Goal: Communication & Community: Answer question/provide support

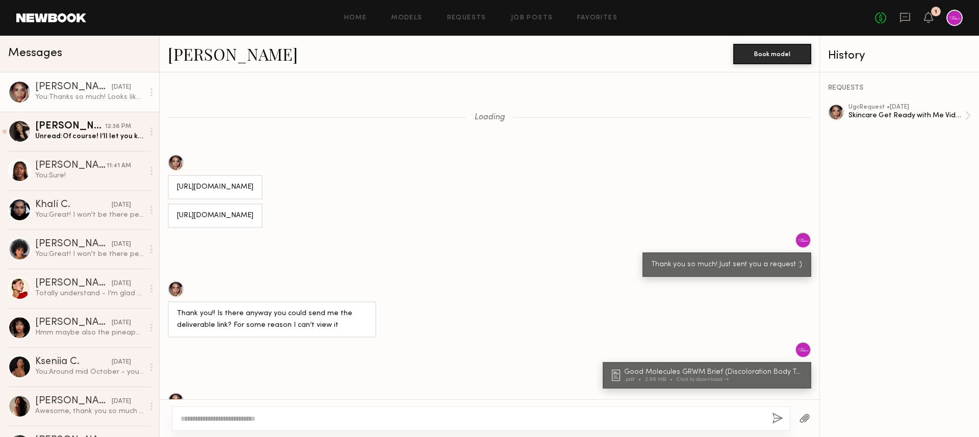
scroll to position [779, 0]
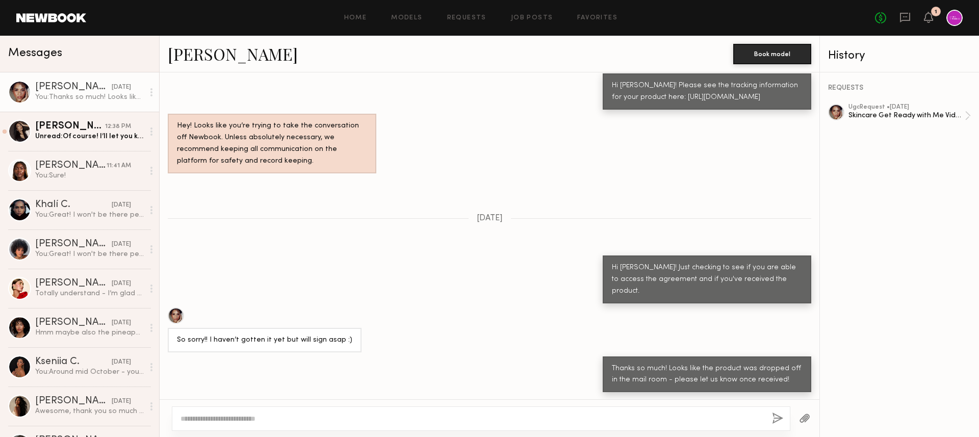
click at [477, 215] on div "Loading [URL][DOMAIN_NAME] [URL][DOMAIN_NAME] Thank you so much! Just sent you …" at bounding box center [490, 235] width 660 height 327
click at [70, 141] on div "Unread: Of course! I’ll let you know if I have any questions :)" at bounding box center [89, 137] width 109 height 10
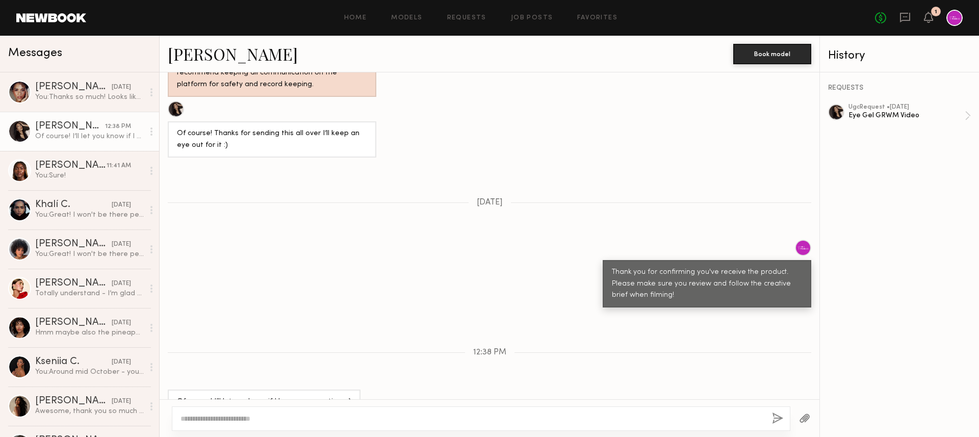
scroll to position [977, 0]
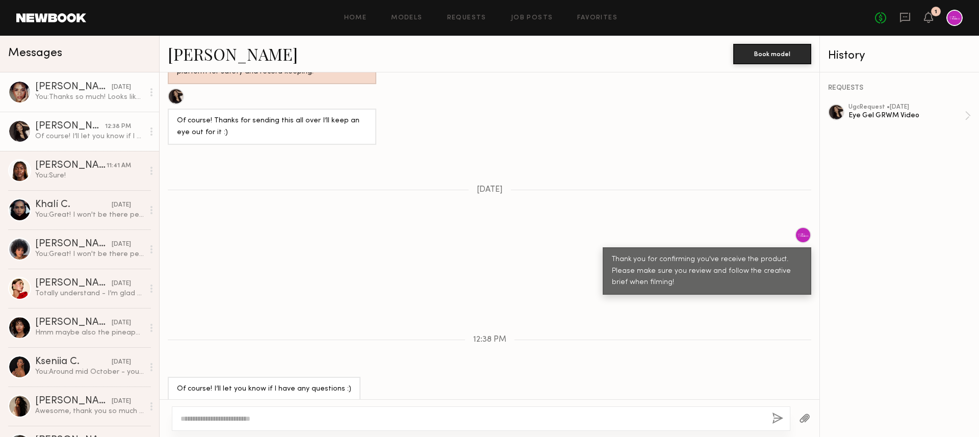
click at [88, 98] on div "You: Thanks so much! Looks like the product was dropped off in the mail room - …" at bounding box center [89, 97] width 109 height 10
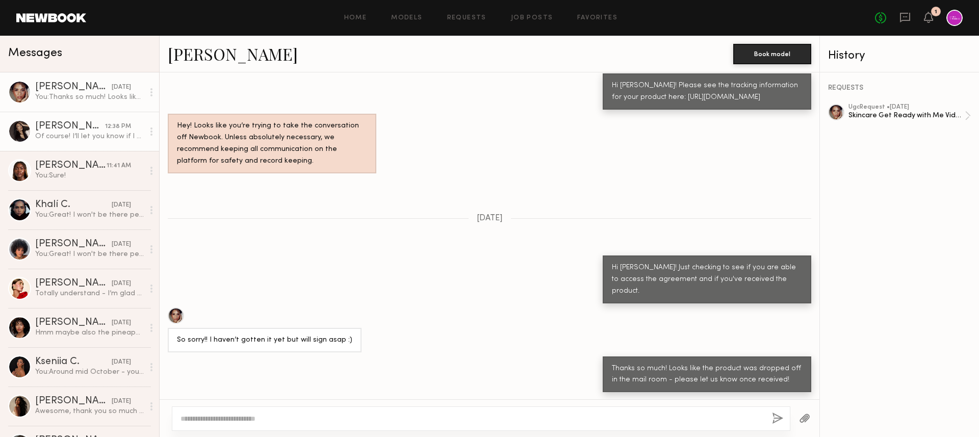
click at [93, 134] on div "Of course! I’ll let you know if I have any questions :)" at bounding box center [89, 137] width 109 height 10
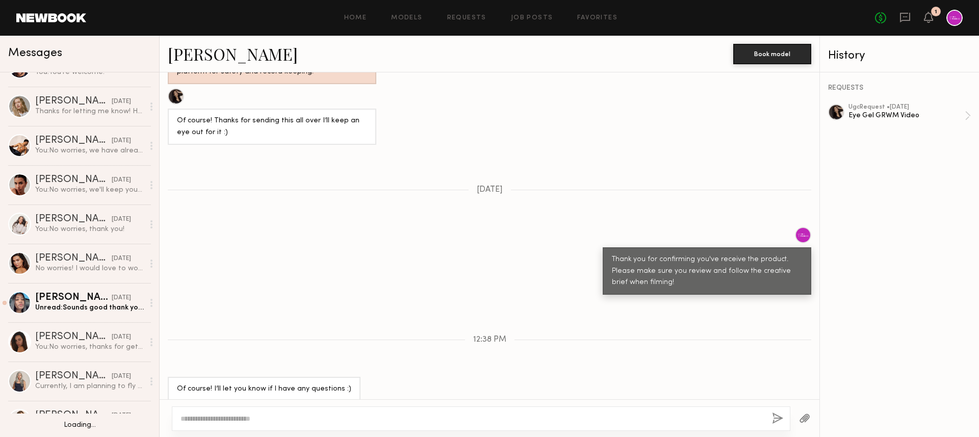
scroll to position [851, 0]
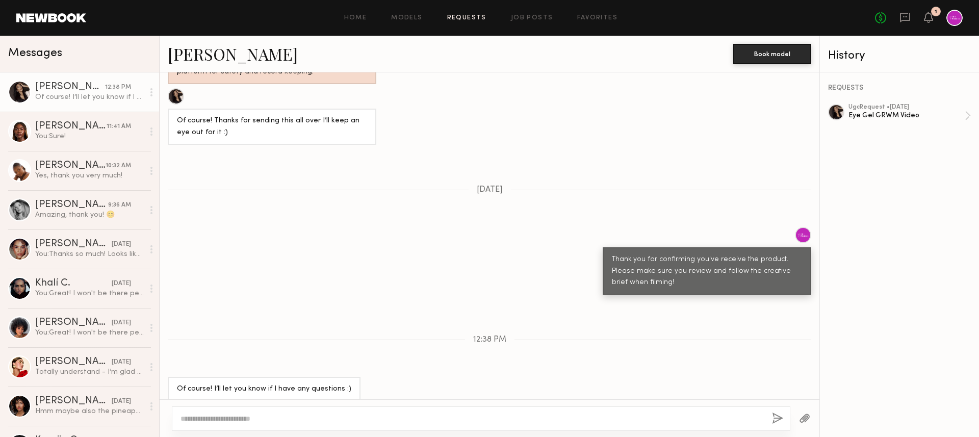
click at [473, 17] on link "Requests" at bounding box center [466, 18] width 39 height 7
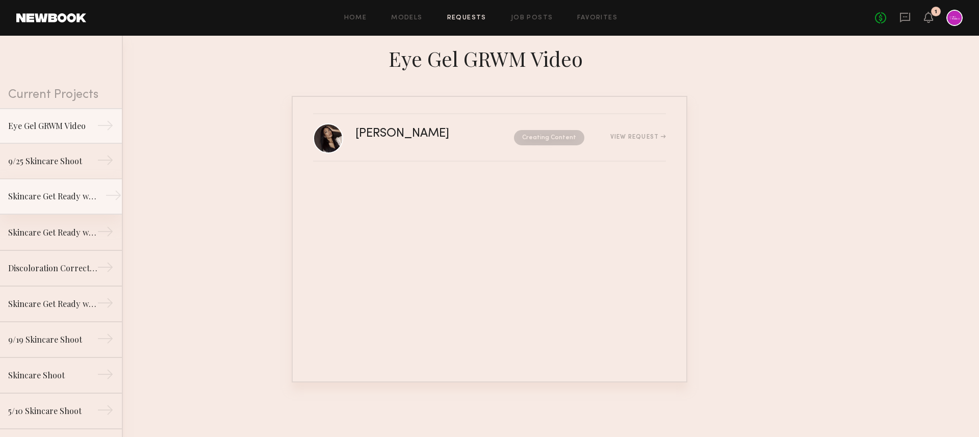
click at [55, 202] on link "Skincare Get Ready with Me Video (Body Treatment) →" at bounding box center [61, 197] width 122 height 36
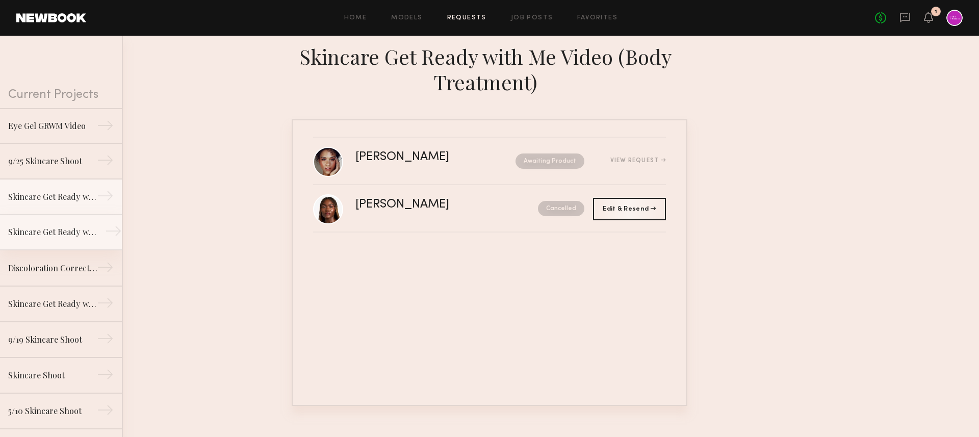
click at [52, 231] on div "Skincare Get Ready with Me Video (Eye Gel)" at bounding box center [52, 232] width 89 height 12
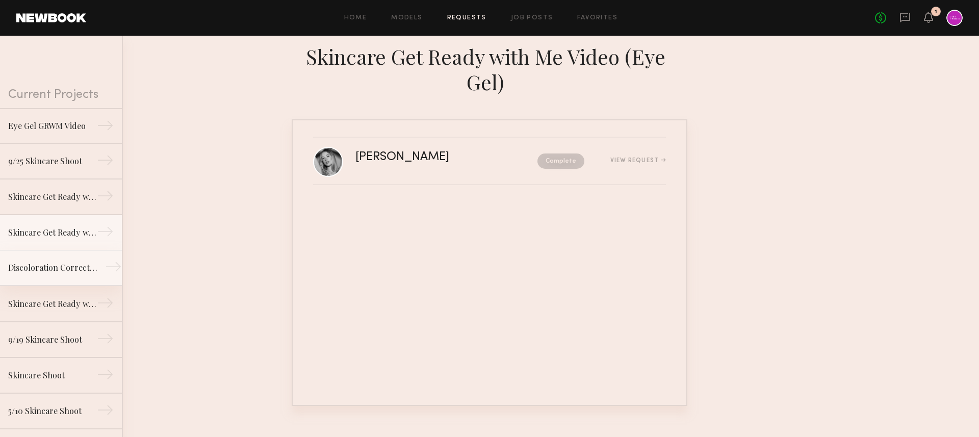
click at [46, 266] on div "Discoloration Correcting Serum GRWM Video" at bounding box center [52, 268] width 89 height 12
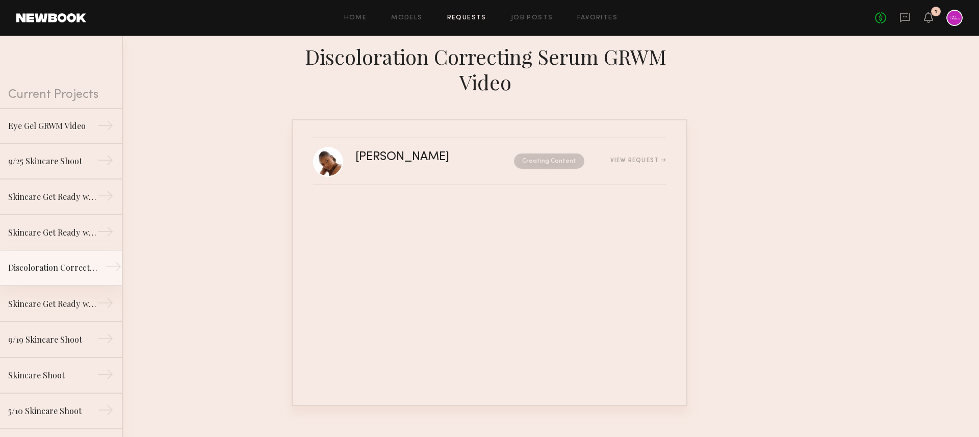
scroll to position [9, 0]
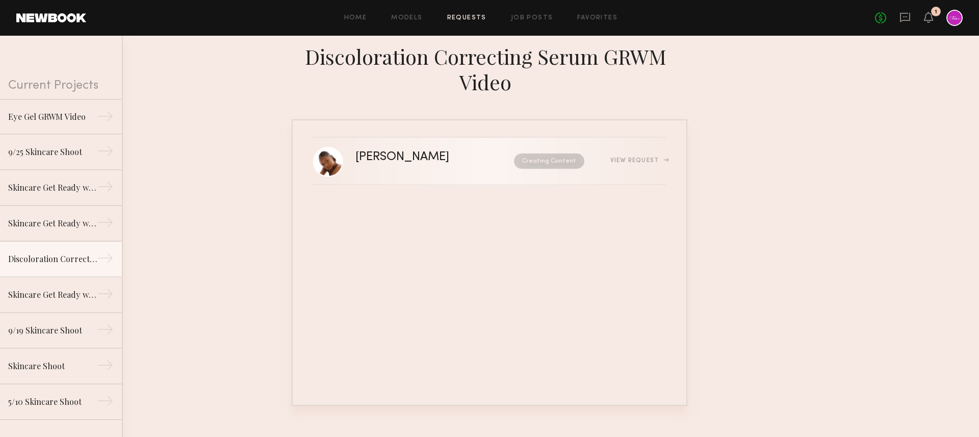
click at [629, 155] on div "[PERSON_NAME] Creating Content View Request" at bounding box center [510, 160] width 310 height 19
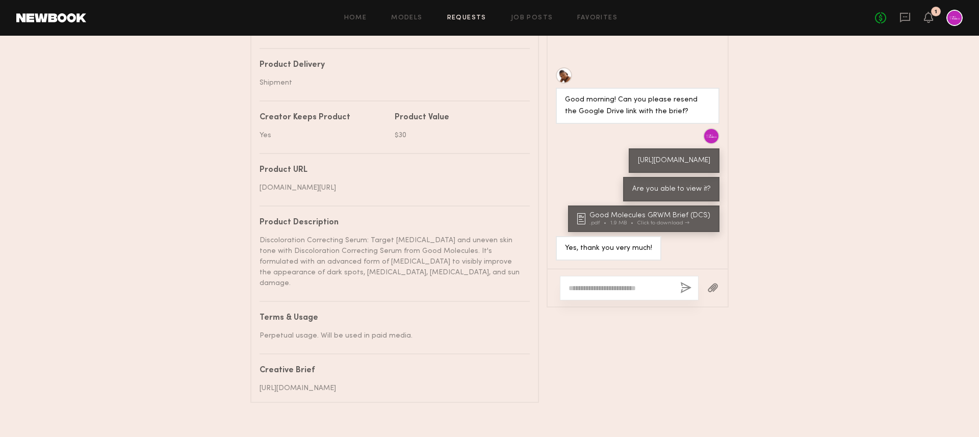
scroll to position [555, 0]
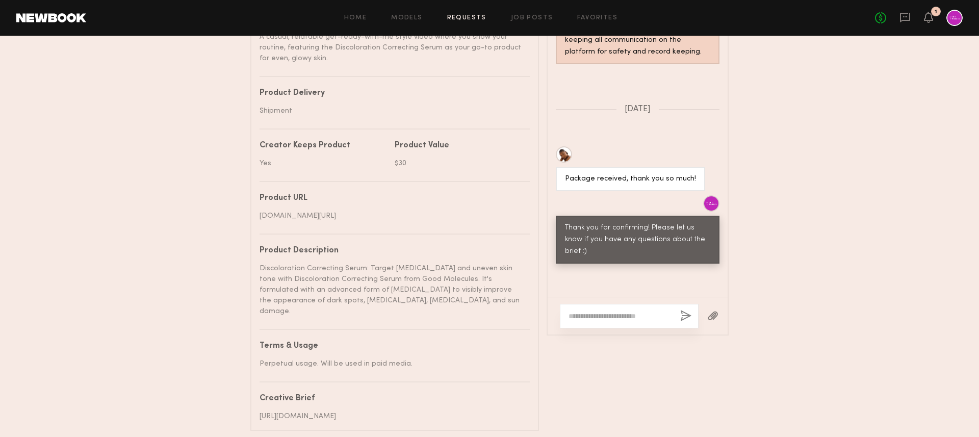
scroll to position [850, 0]
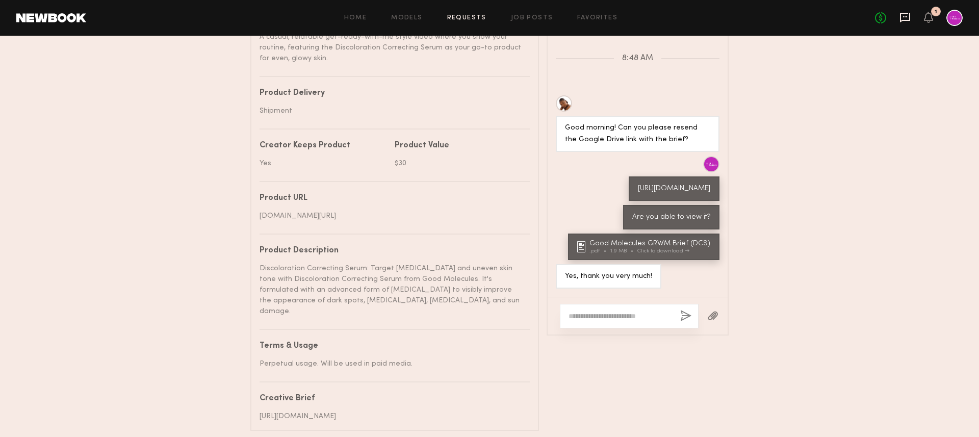
click at [904, 16] on icon at bounding box center [905, 16] width 4 height 1
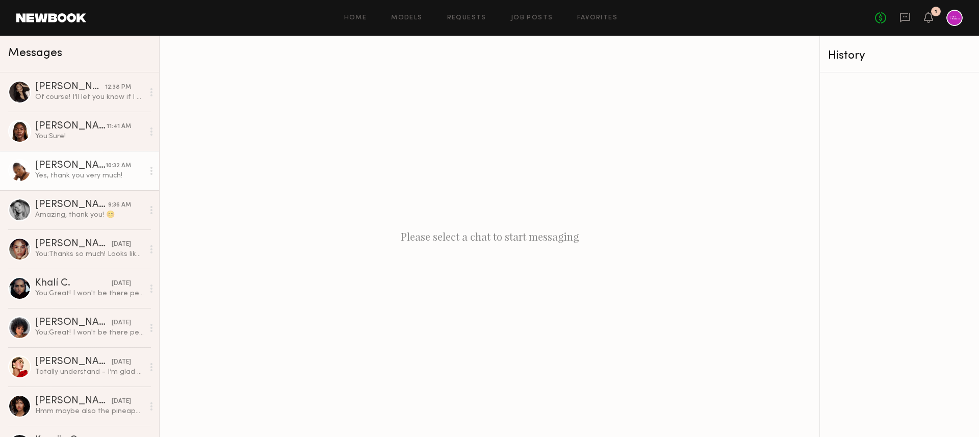
click at [87, 164] on div "Ashley W." at bounding box center [70, 166] width 70 height 10
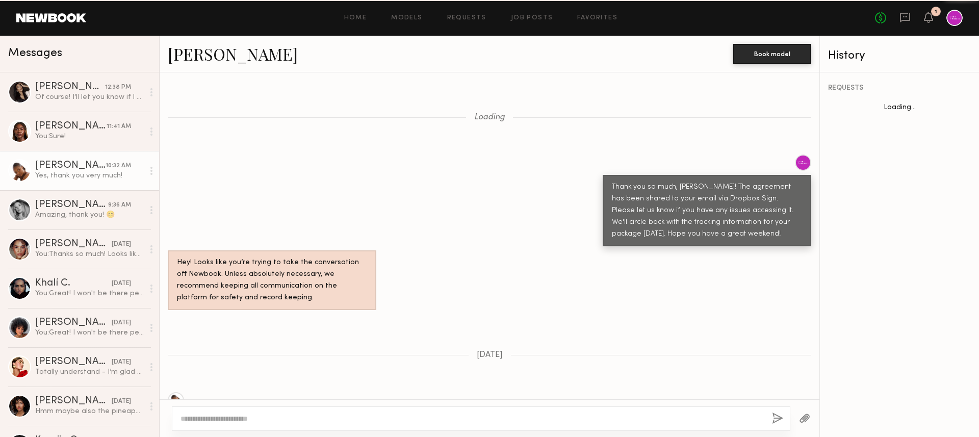
scroll to position [724, 0]
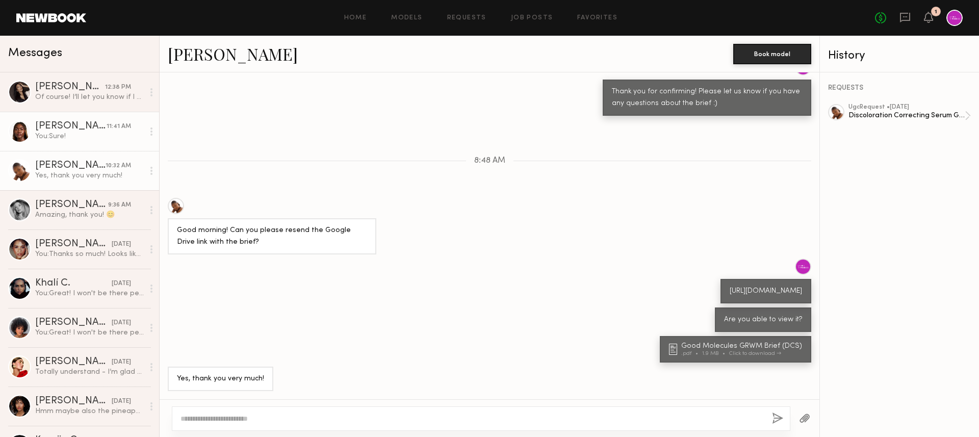
click at [77, 135] on div "You: Sure!" at bounding box center [89, 137] width 109 height 10
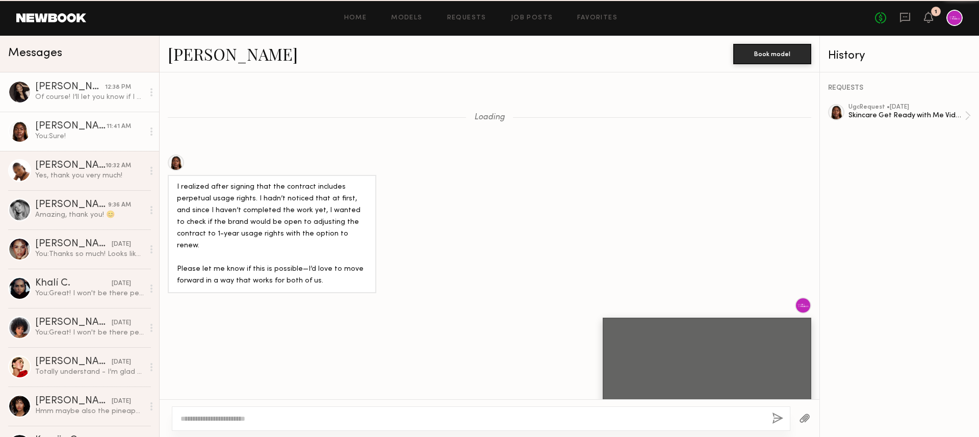
scroll to position [1186, 0]
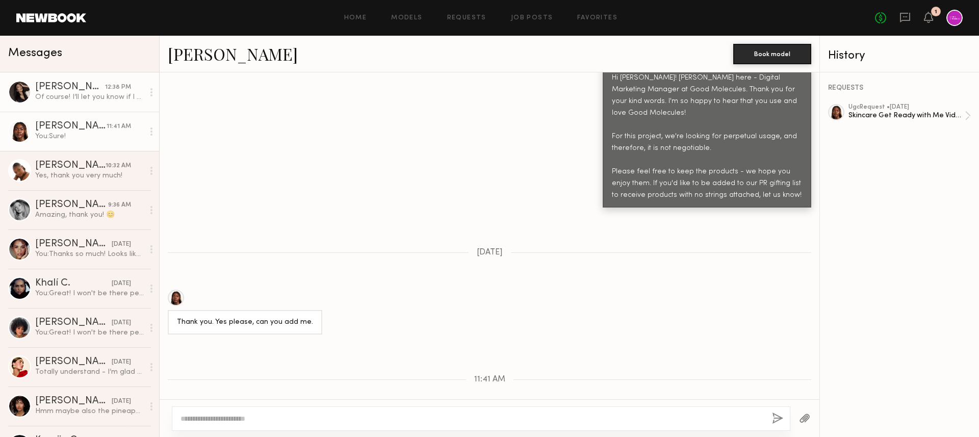
click at [66, 89] on div "[PERSON_NAME]" at bounding box center [70, 87] width 70 height 10
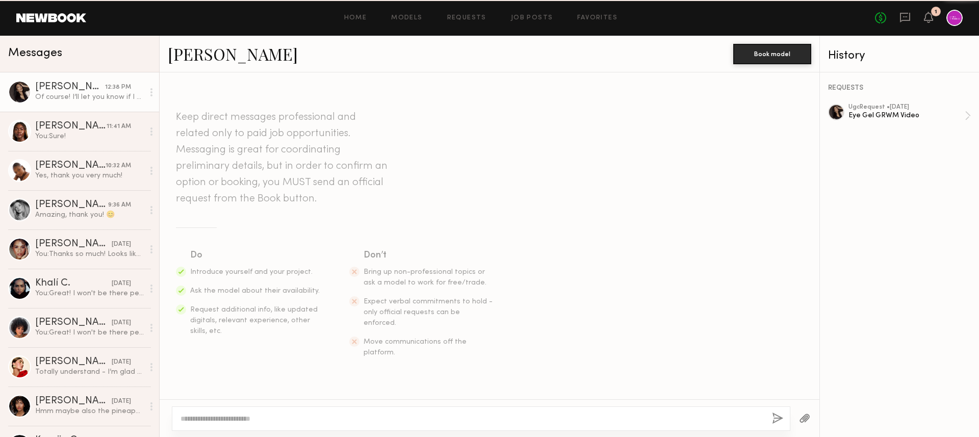
scroll to position [977, 0]
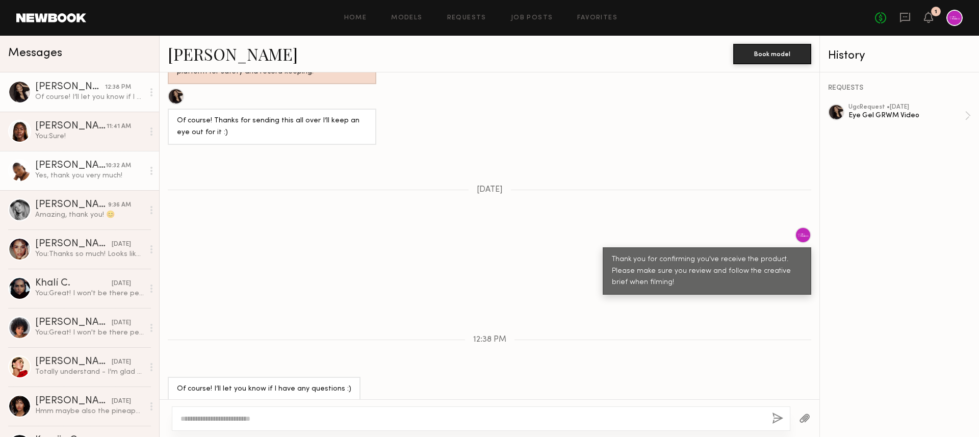
click at [68, 179] on div "Yes, thank you very much!" at bounding box center [89, 176] width 109 height 10
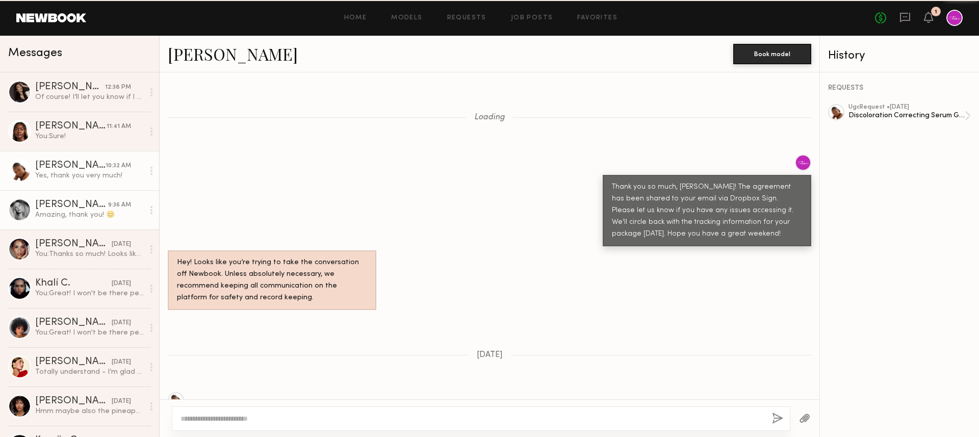
scroll to position [724, 0]
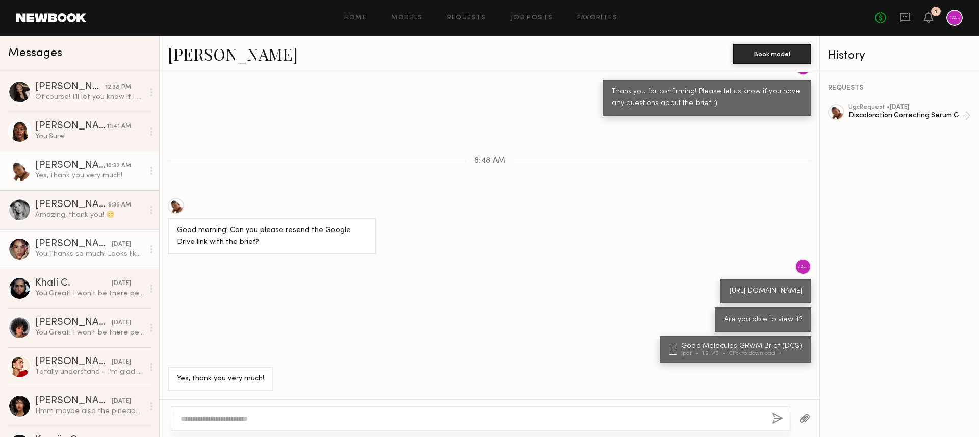
click at [62, 251] on div "You: Thanks so much! Looks like the product was dropped off in the mail room - …" at bounding box center [89, 254] width 109 height 10
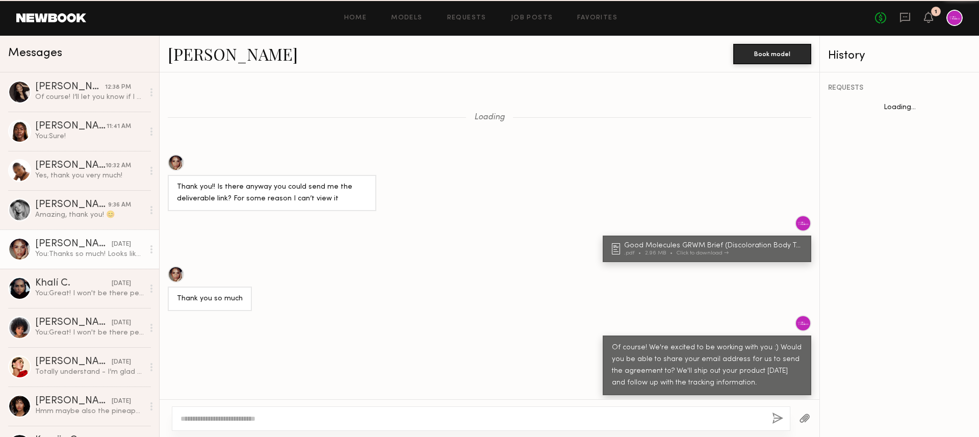
scroll to position [652, 0]
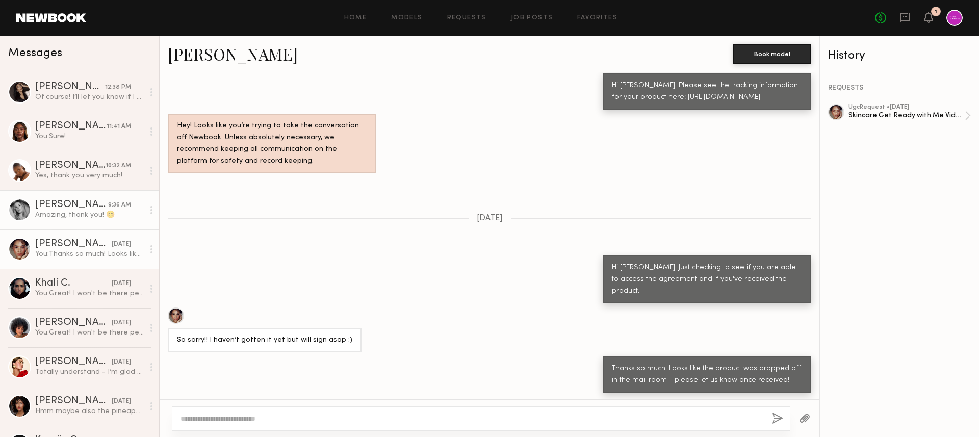
click at [64, 217] on div "Amazing, thank you! 😊" at bounding box center [89, 215] width 109 height 10
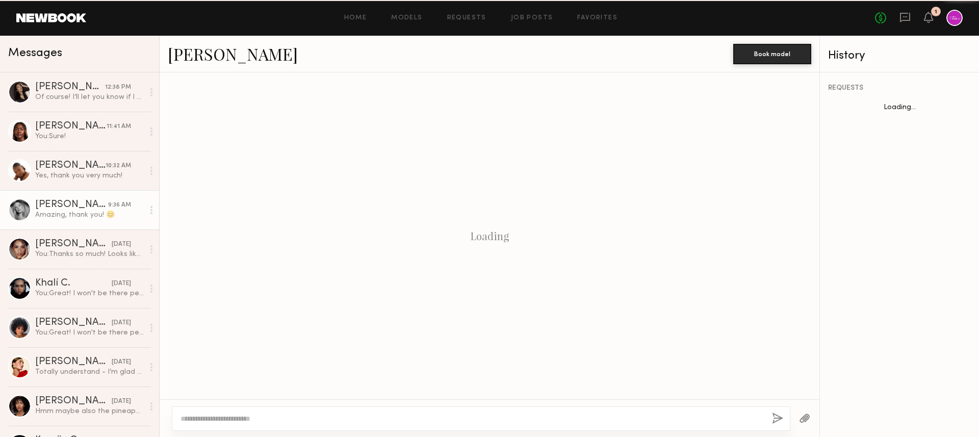
scroll to position [844, 0]
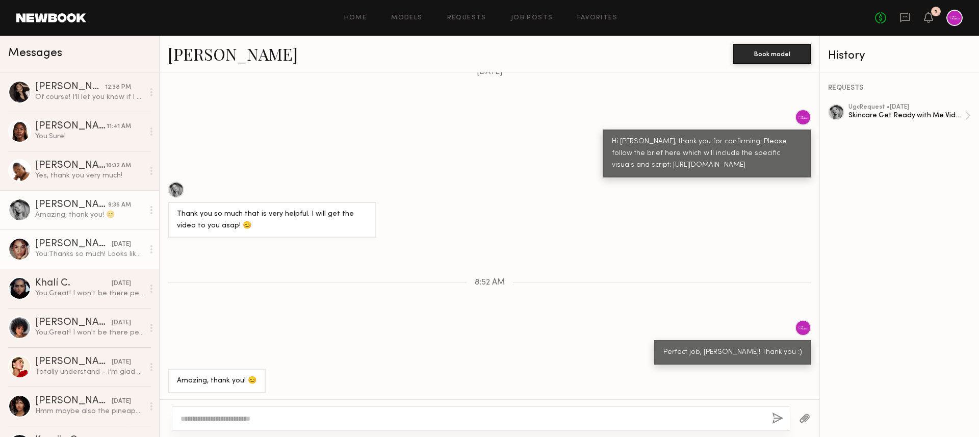
click at [62, 249] on div "You: Thanks so much! Looks like the product was dropped off in the mail room - …" at bounding box center [89, 254] width 109 height 10
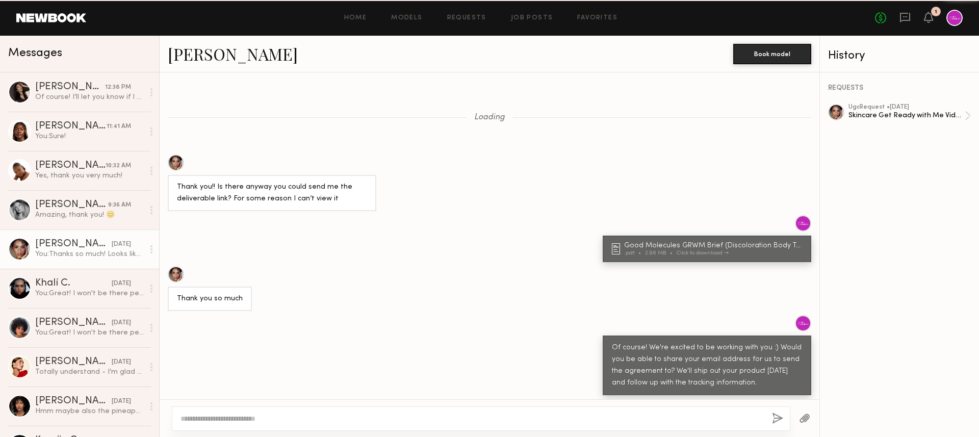
scroll to position [652, 0]
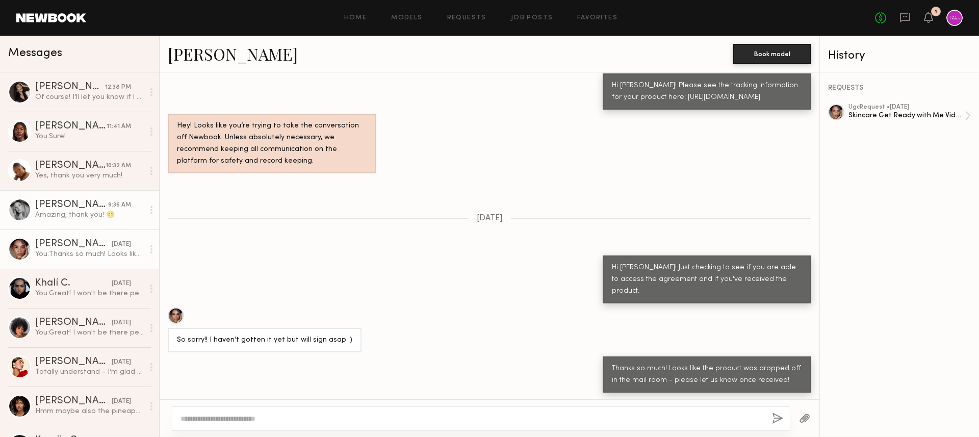
click at [64, 215] on div "Amazing, thank you! 😊" at bounding box center [89, 215] width 109 height 10
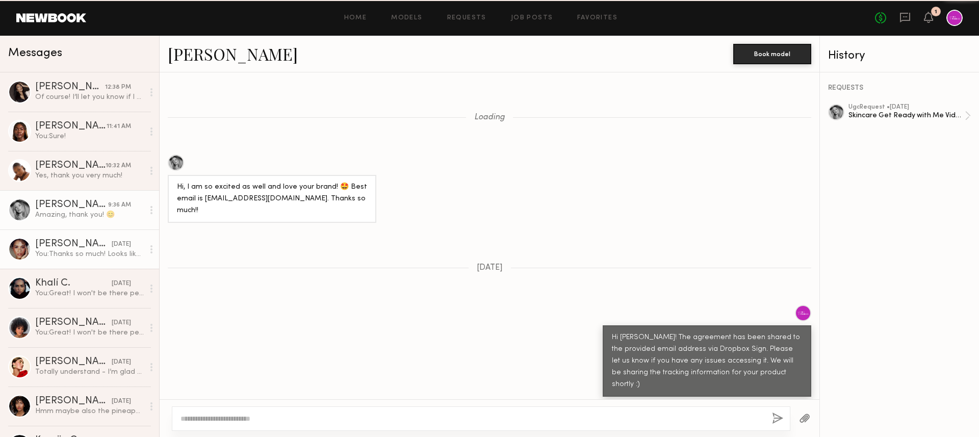
scroll to position [844, 0]
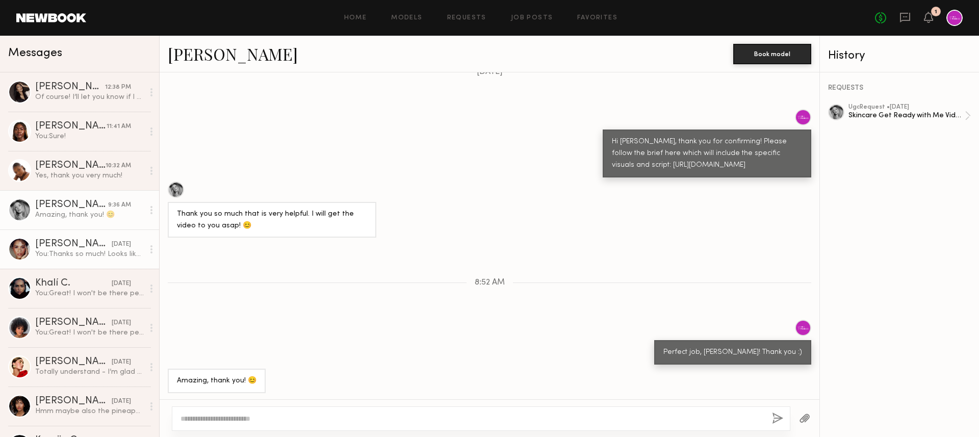
click at [72, 243] on div "[PERSON_NAME]" at bounding box center [73, 244] width 76 height 10
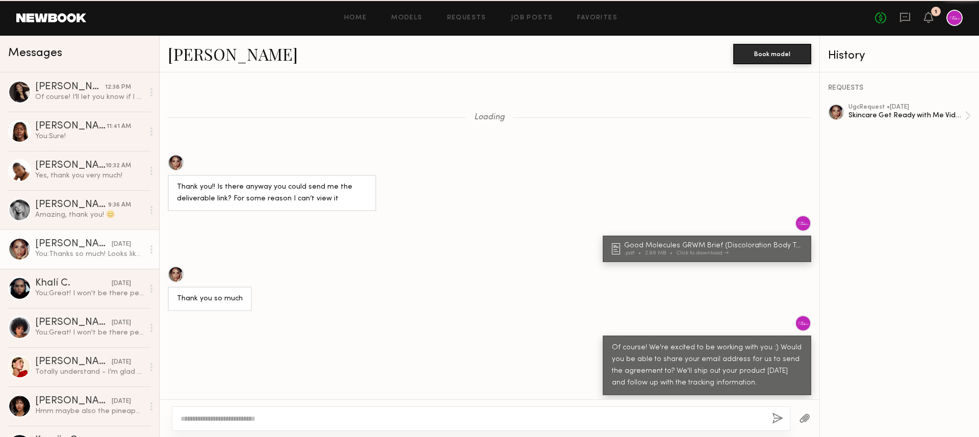
scroll to position [652, 0]
